Goal: Transaction & Acquisition: Purchase product/service

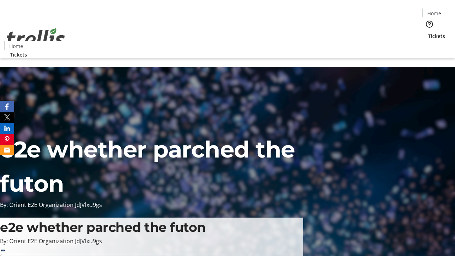
click at [428, 32] on span "Tickets" at bounding box center [436, 35] width 17 height 7
